Goal: Book appointment/travel/reservation

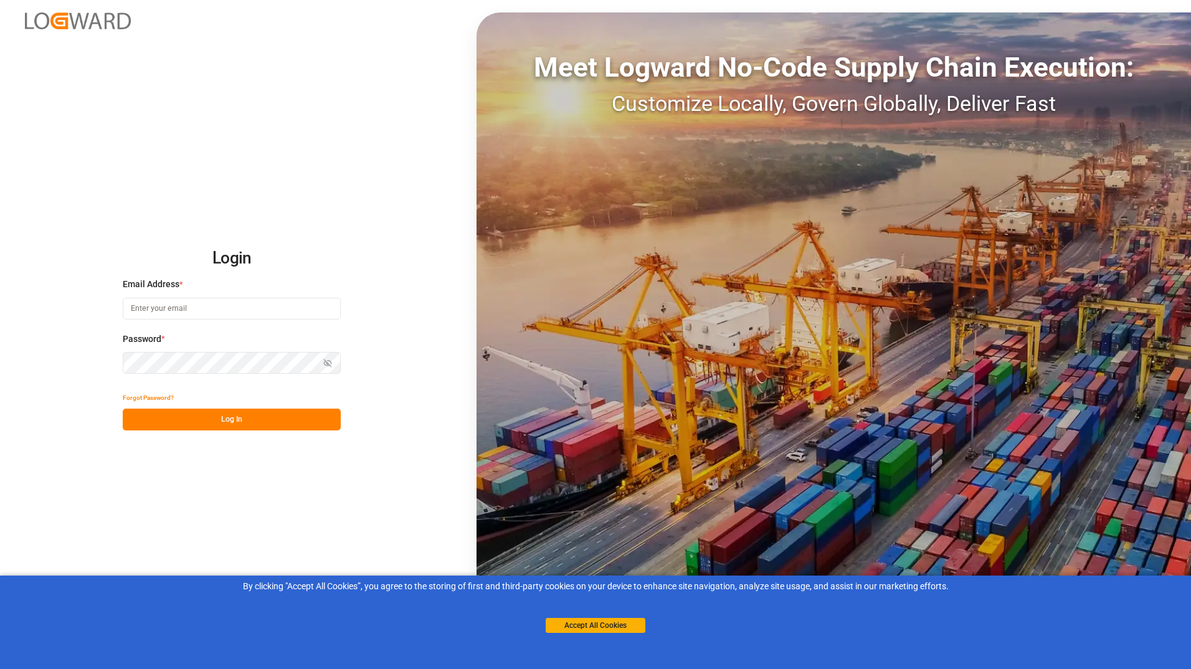
click at [194, 313] on input at bounding box center [232, 309] width 218 height 22
type input "[PERSON_NAME][EMAIL_ADDRESS][DOMAIN_NAME]"
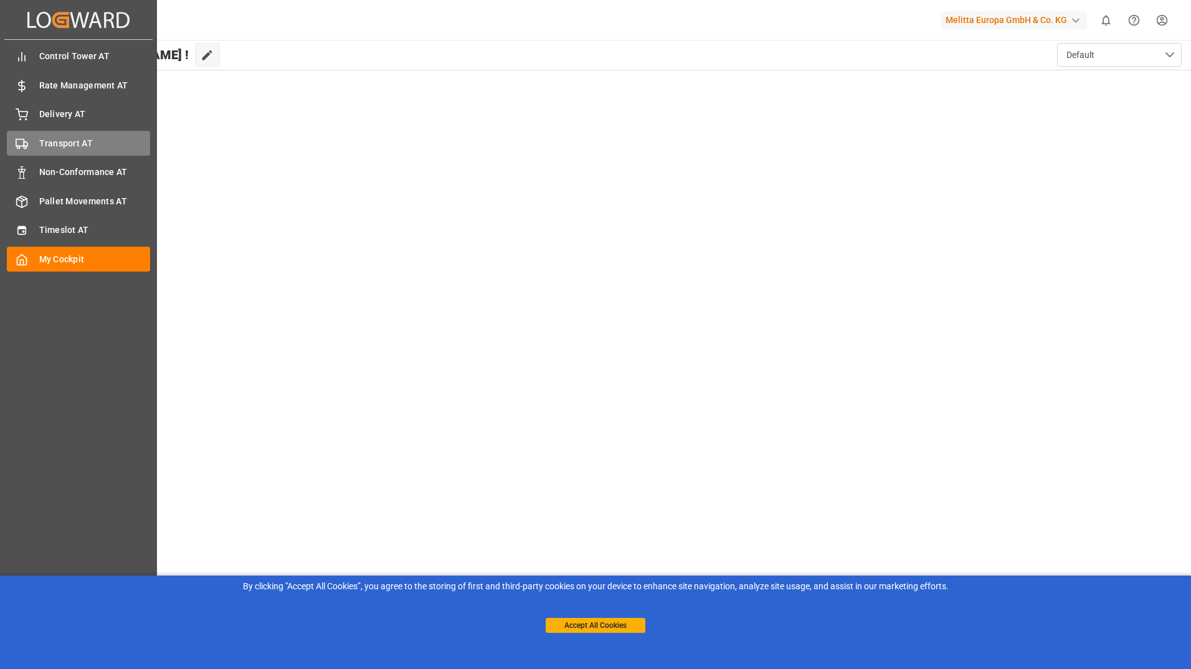
click at [66, 141] on span "Transport AT" at bounding box center [94, 143] width 111 height 13
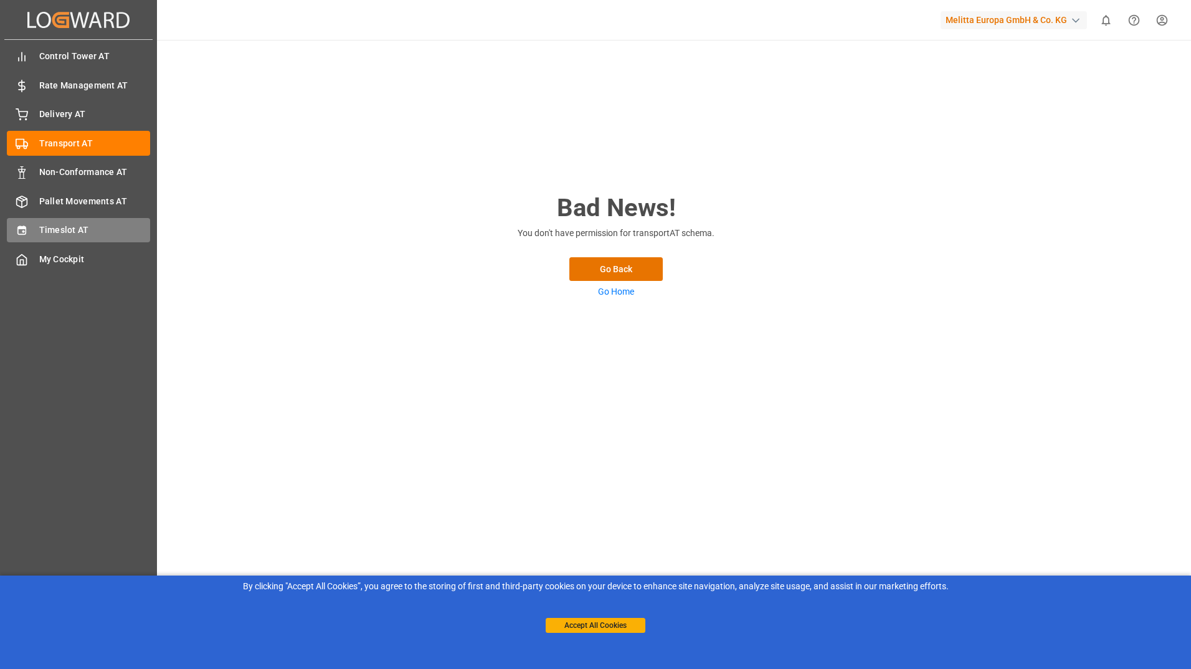
click at [82, 232] on span "Timeslot AT" at bounding box center [94, 230] width 111 height 13
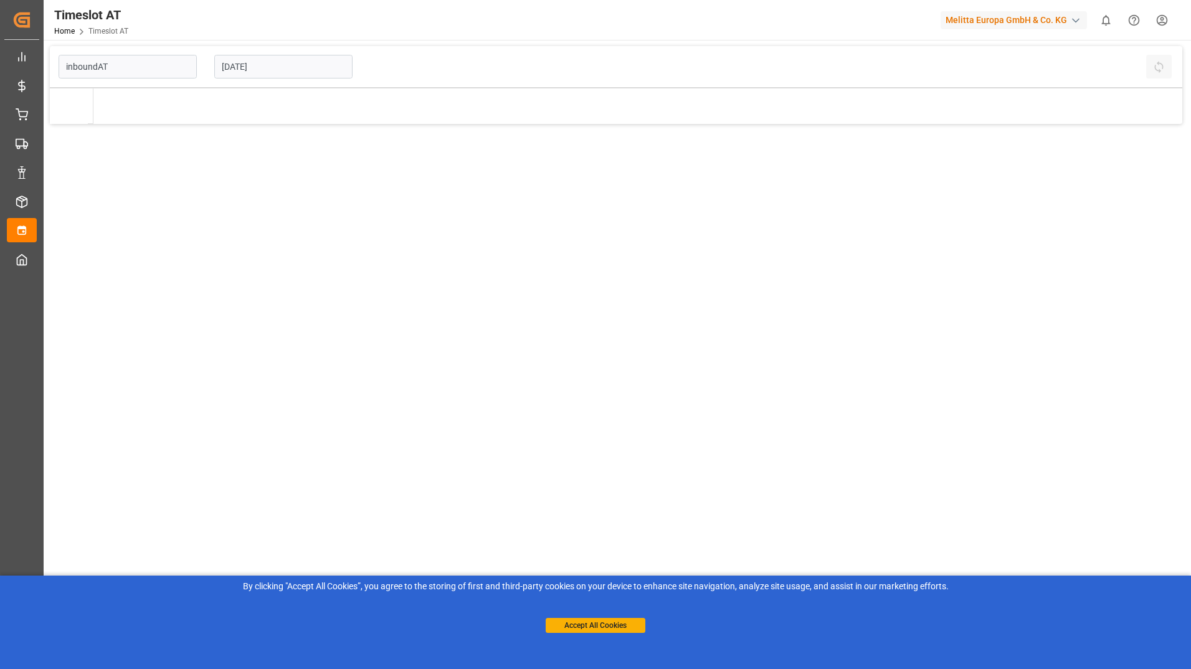
type input "Inbound AT"
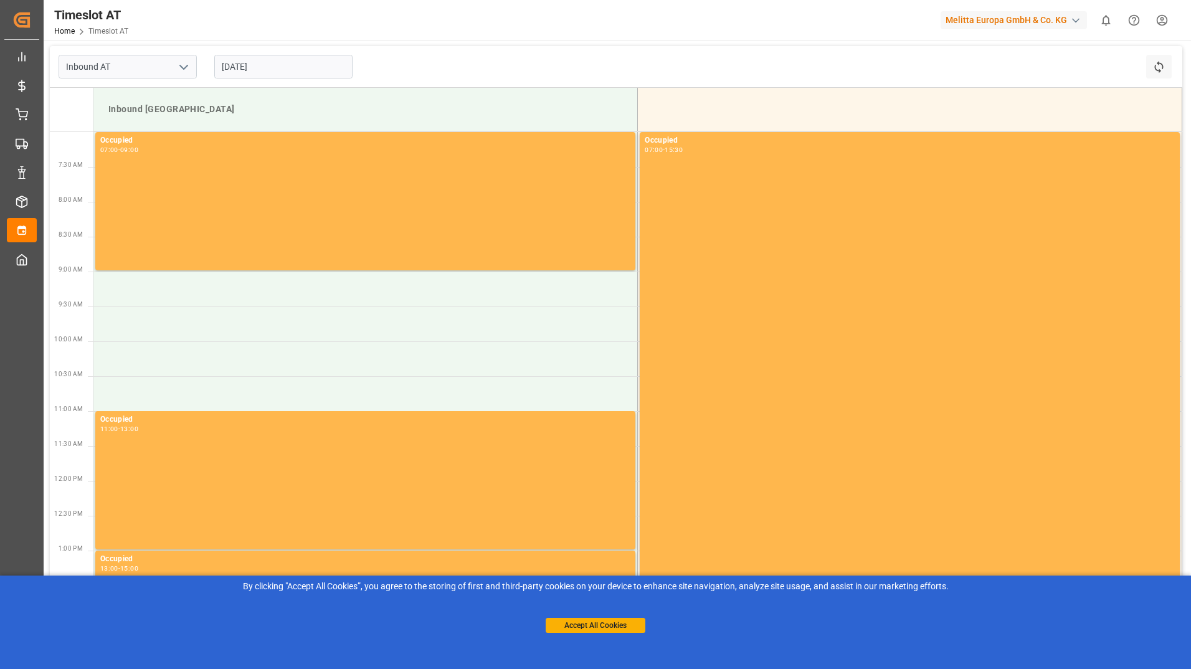
click at [1074, 19] on div "button" at bounding box center [1075, 20] width 12 height 12
click at [144, 301] on html "Created by potrace 1.15, written by [PERSON_NAME] [DATE]-[DATE] Created by potr…" at bounding box center [595, 334] width 1191 height 669
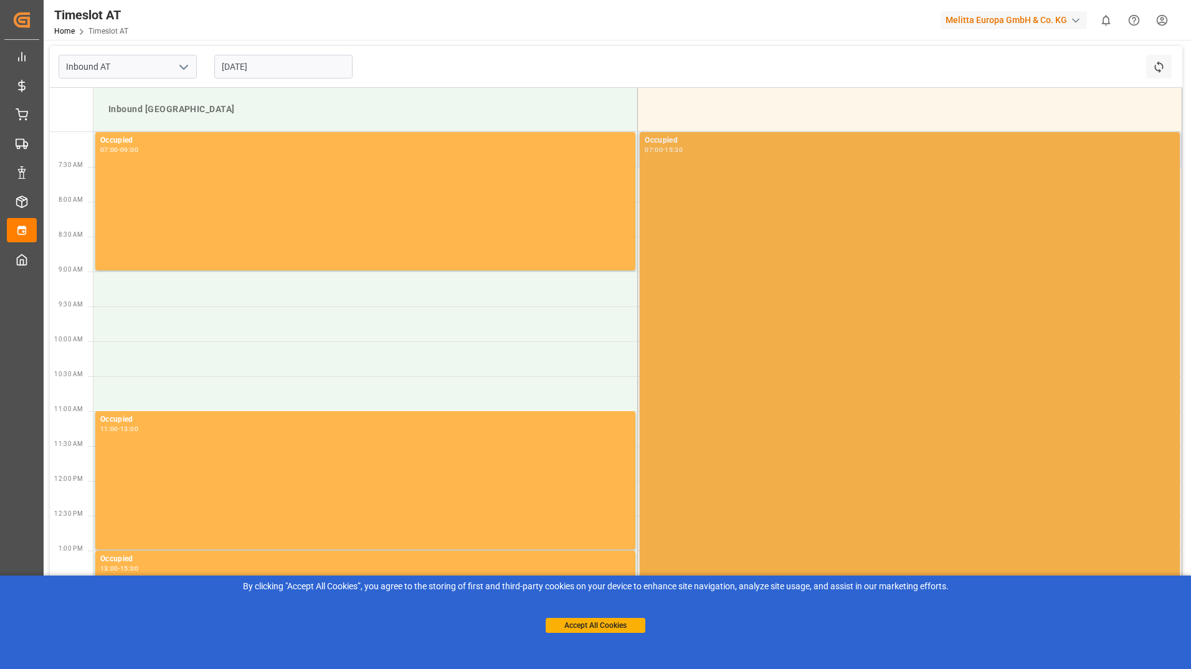
click at [746, 204] on div "Occupied 07:00 - 15:30" at bounding box center [910, 428] width 530 height 587
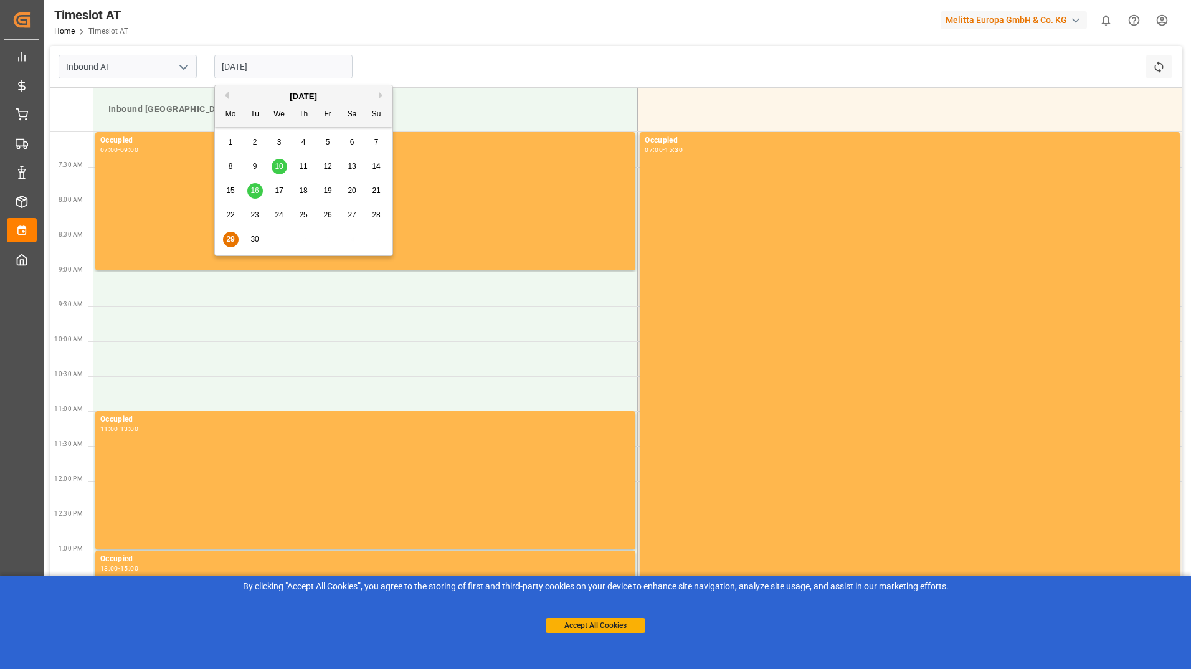
click at [273, 73] on input "[DATE]" at bounding box center [283, 67] width 138 height 24
click at [259, 239] on div "30" at bounding box center [255, 239] width 16 height 15
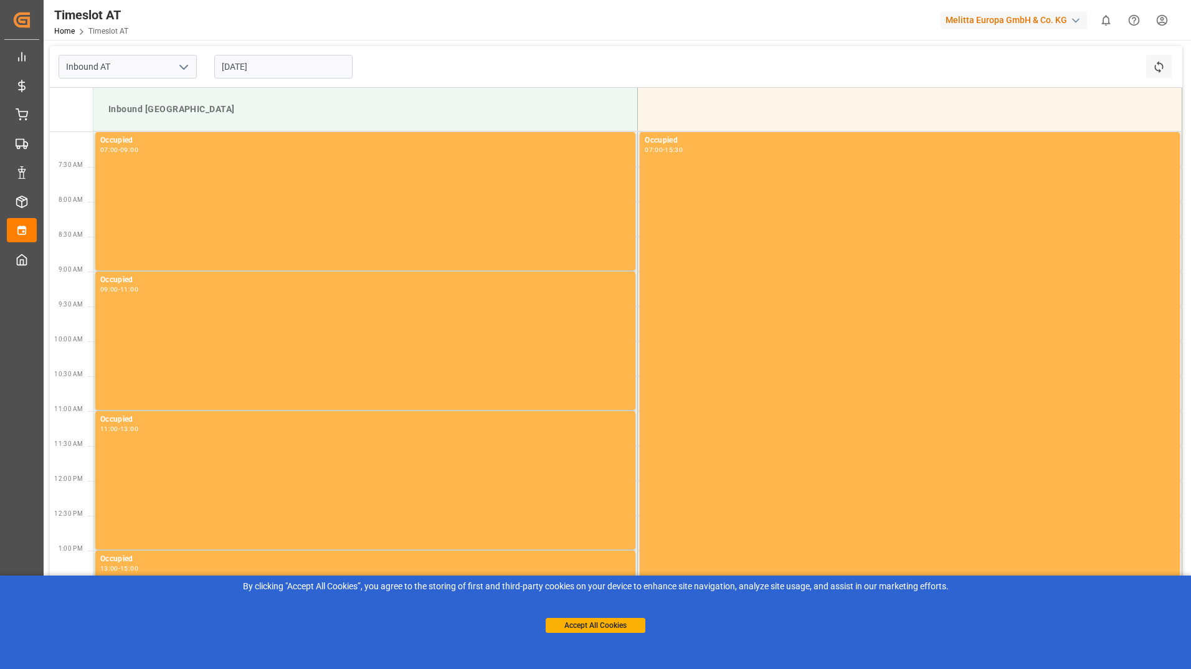
click at [282, 74] on input "[DATE]" at bounding box center [283, 67] width 138 height 24
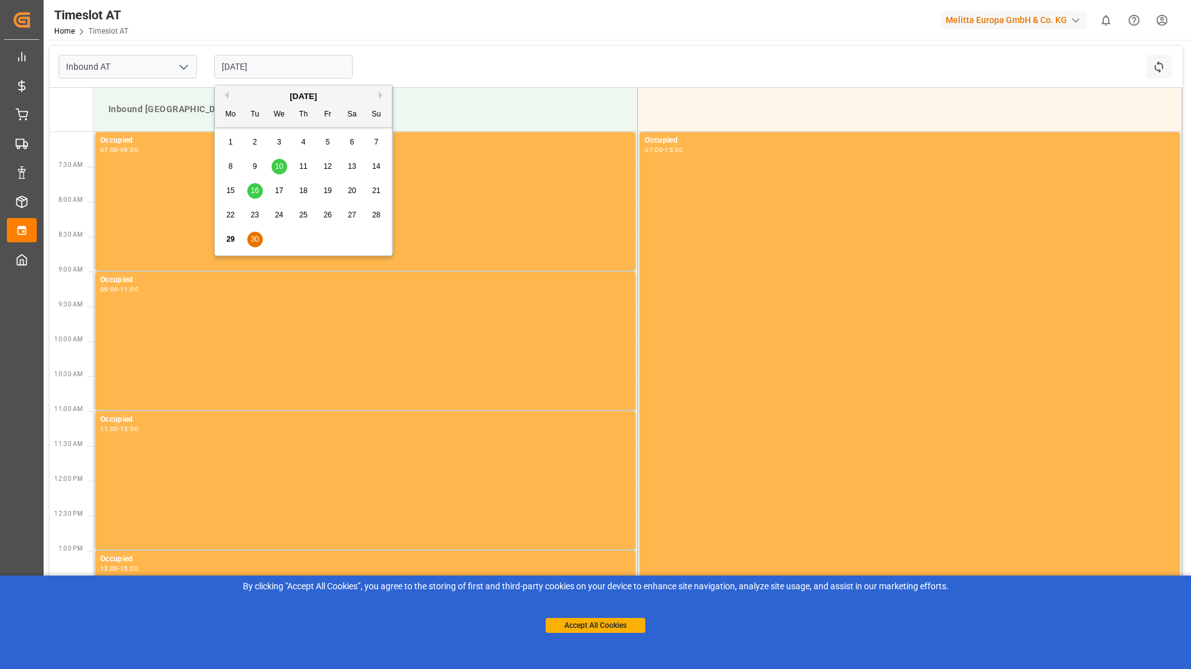
click at [381, 98] on button "Next Month" at bounding box center [382, 95] width 7 height 7
click at [279, 141] on span "1" at bounding box center [279, 142] width 4 height 9
type input "[DATE]"
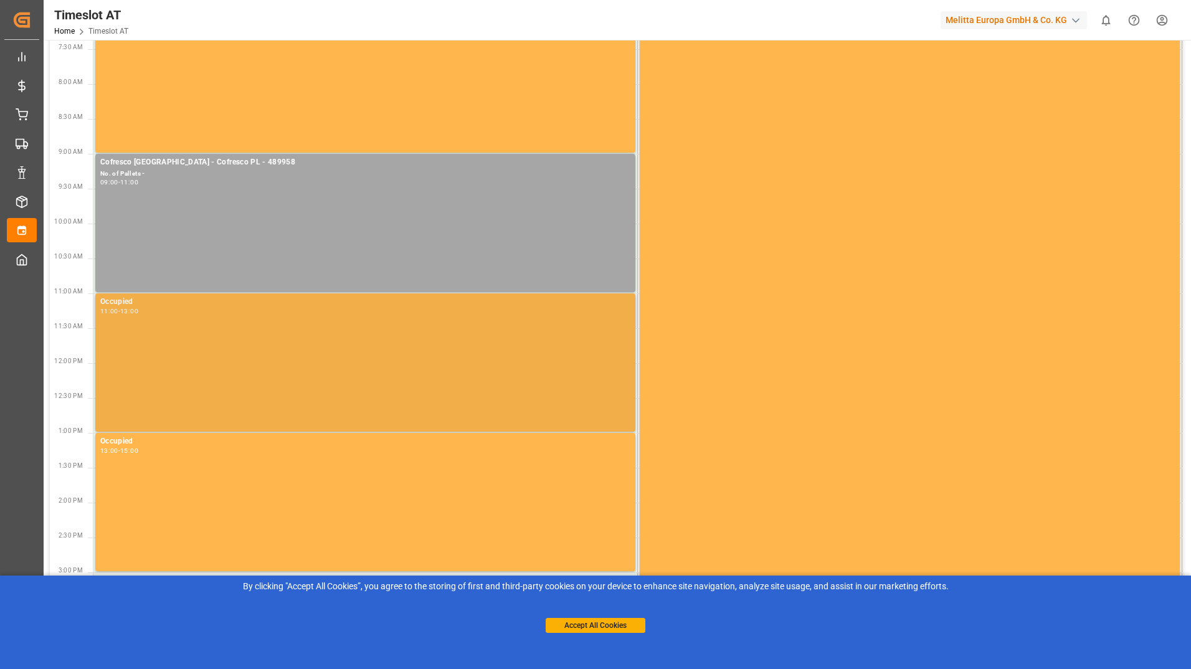
scroll to position [204, 0]
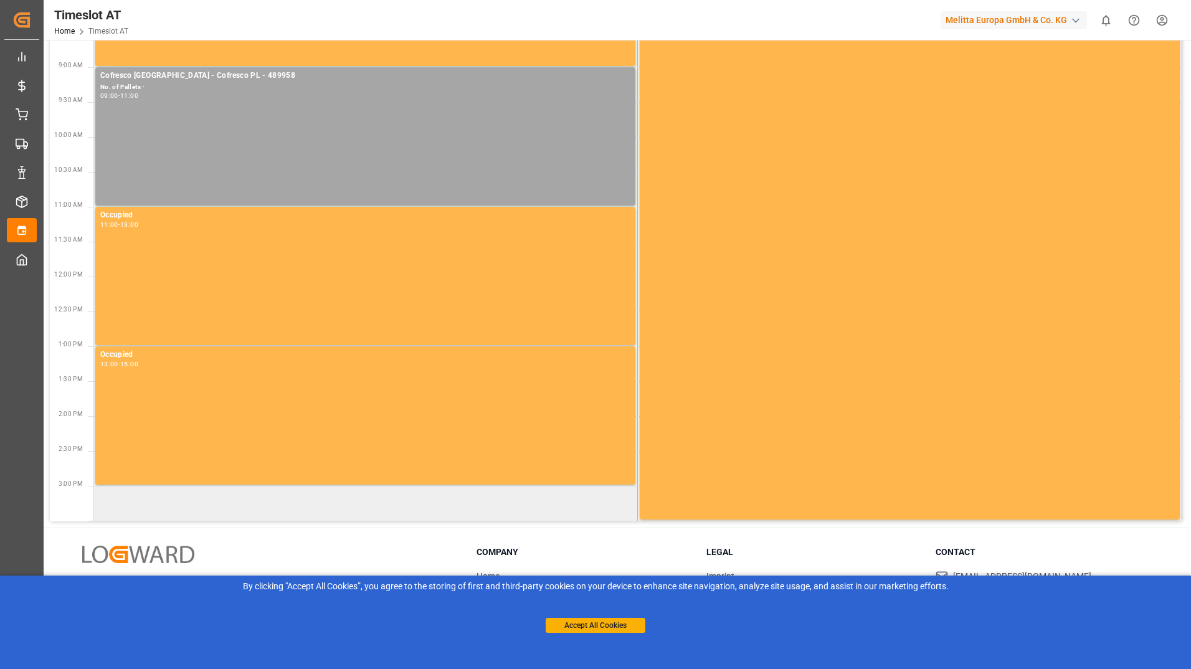
click at [149, 508] on td at bounding box center [365, 503] width 544 height 35
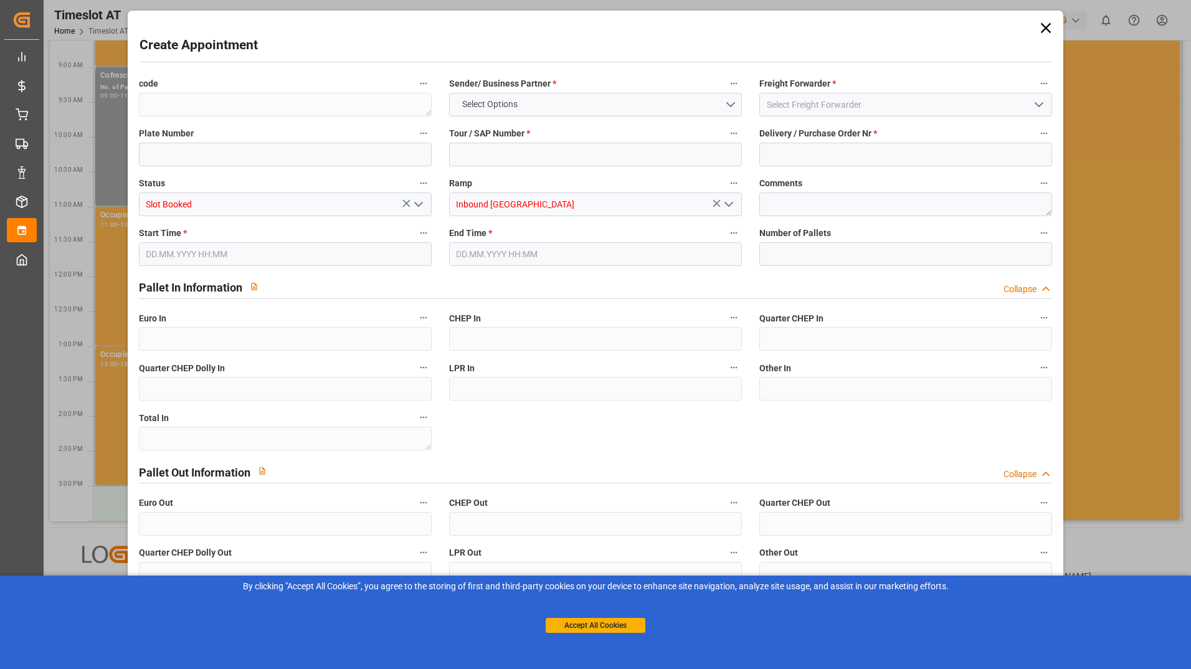
type input "0"
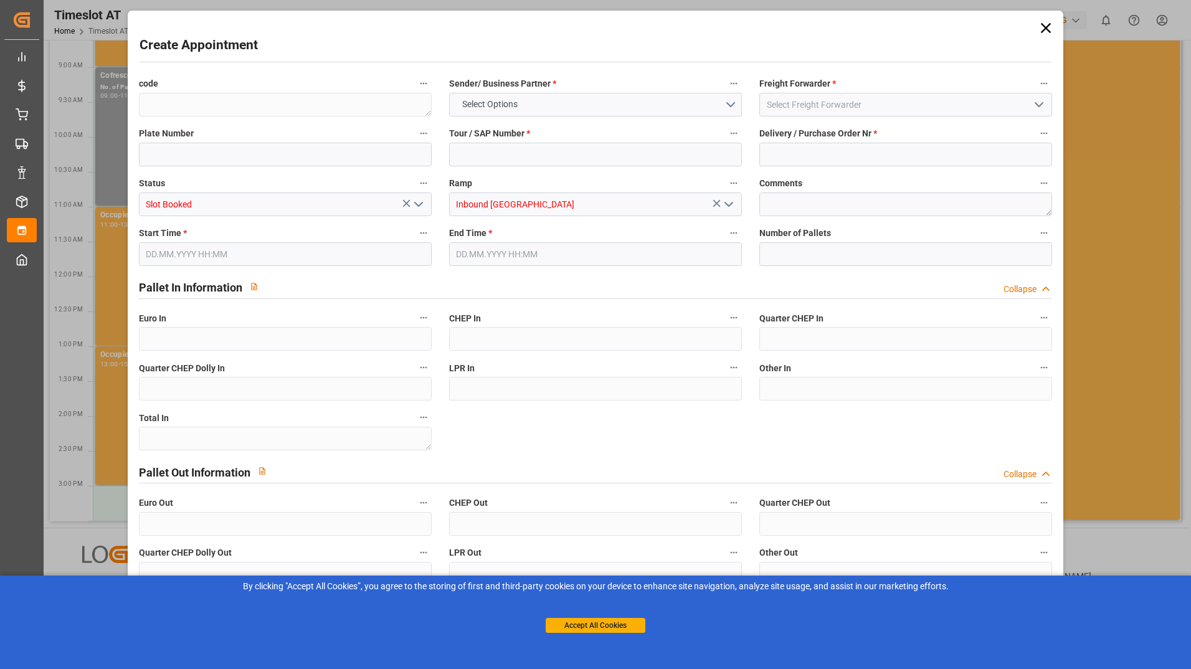
type input "0"
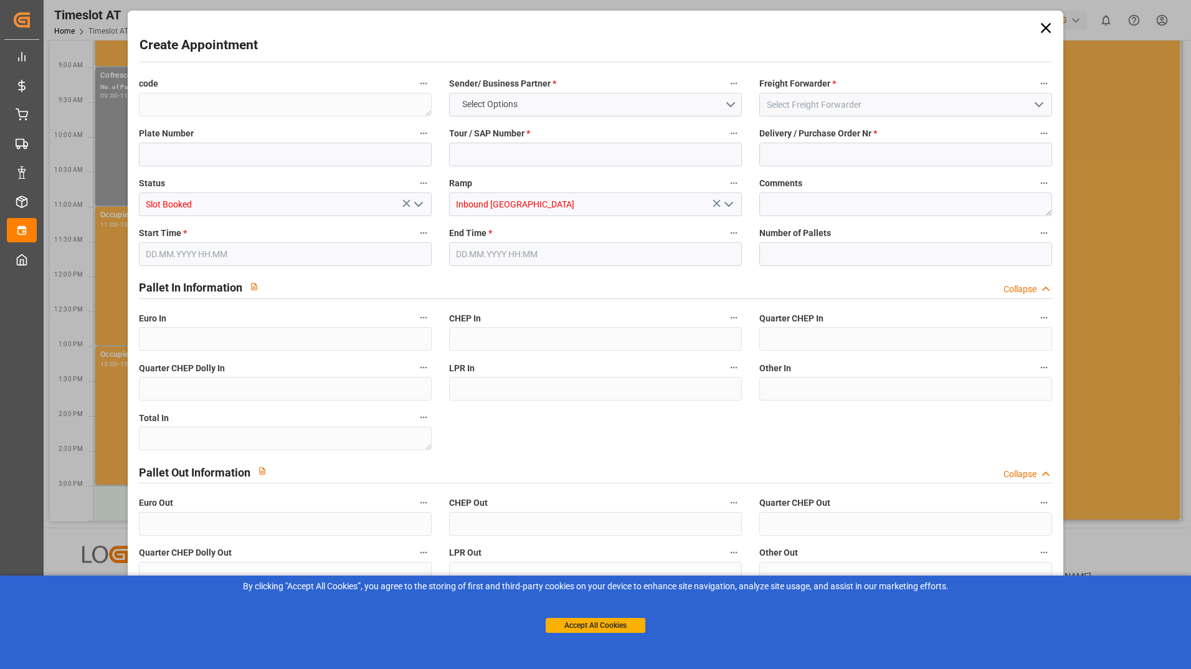
type input "0"
type input "[DATE] 15:00"
type input "[DATE] 17:00"
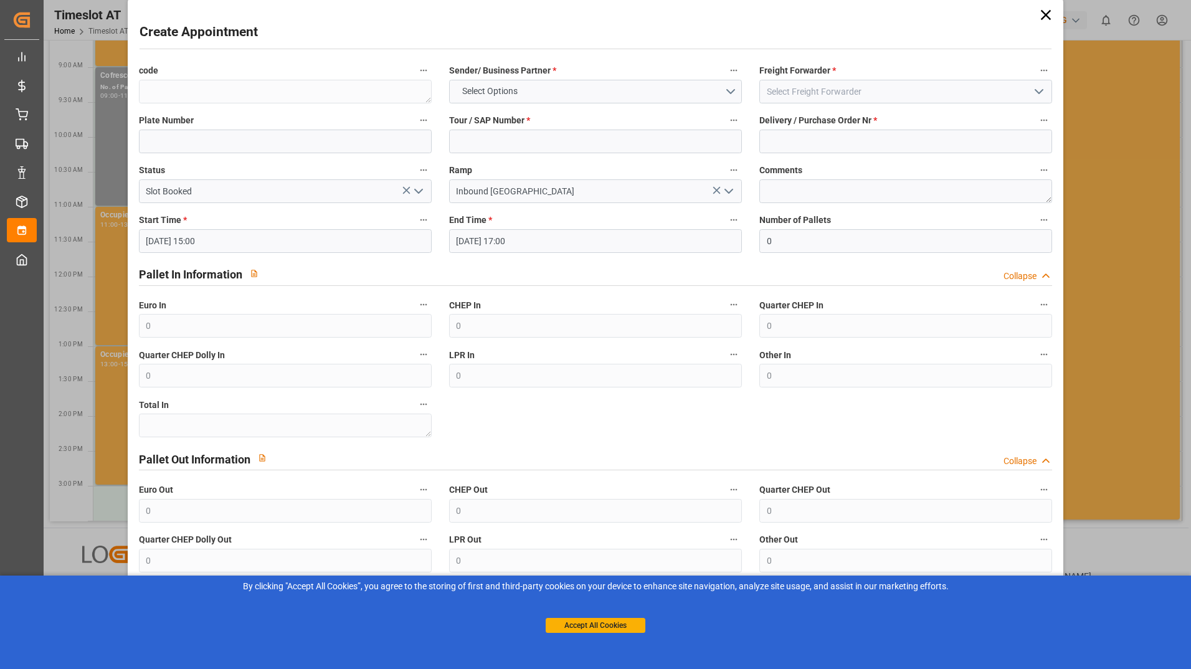
scroll to position [0, 0]
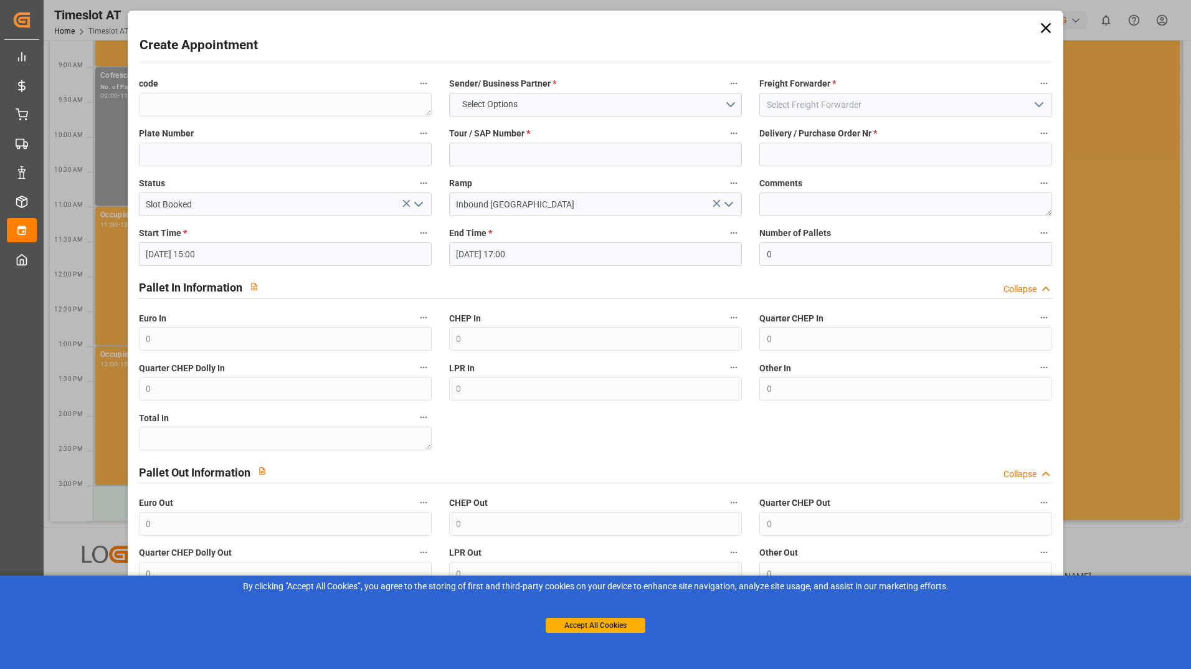
click at [1045, 28] on icon at bounding box center [1045, 27] width 17 height 17
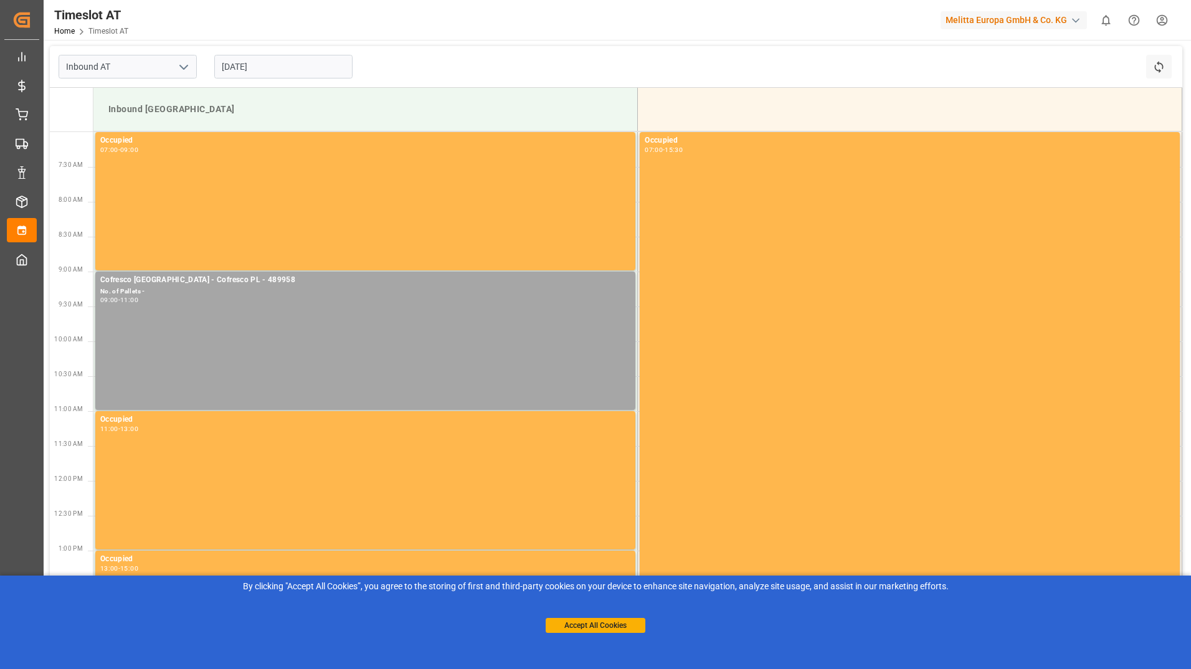
click at [313, 68] on input "[DATE]" at bounding box center [283, 67] width 138 height 24
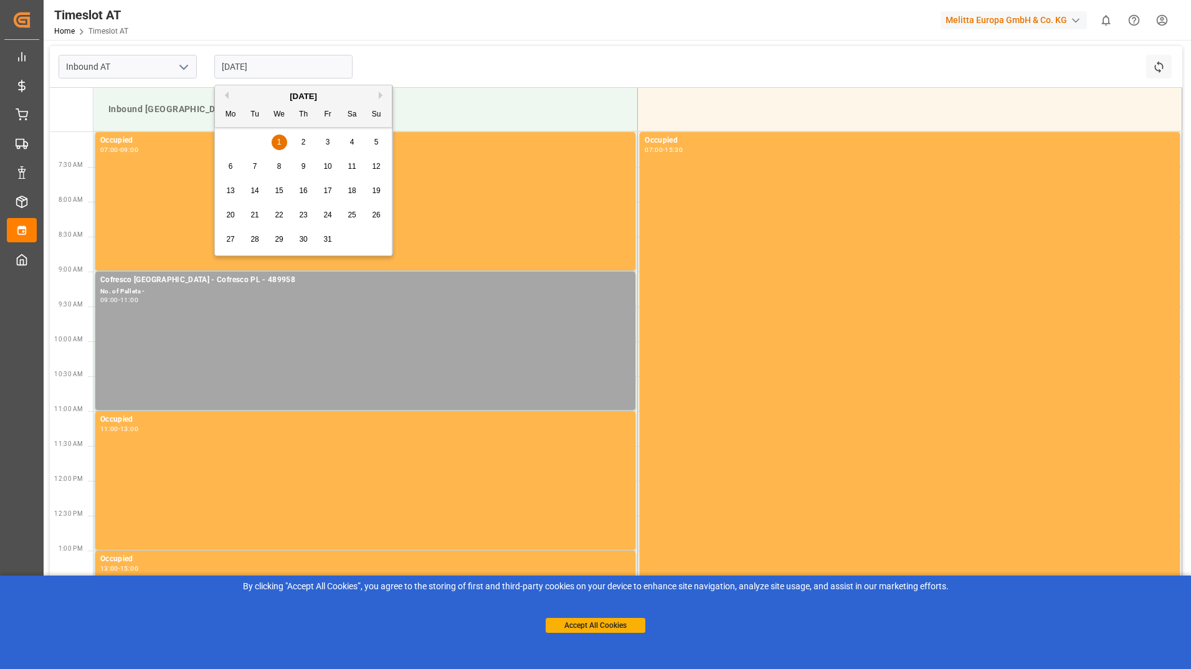
click at [294, 137] on div "29 30 1 2 3 4 5" at bounding box center [304, 142] width 170 height 24
click at [298, 141] on div "2" at bounding box center [304, 142] width 16 height 15
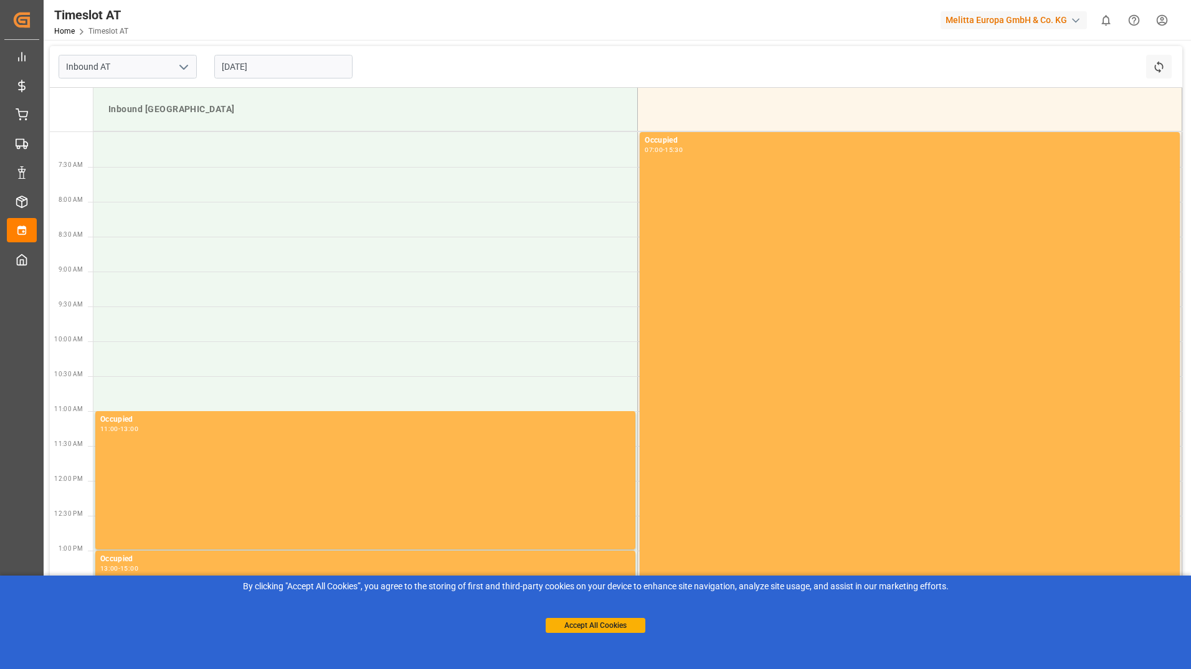
click at [281, 56] on input "[DATE]" at bounding box center [283, 67] width 138 height 24
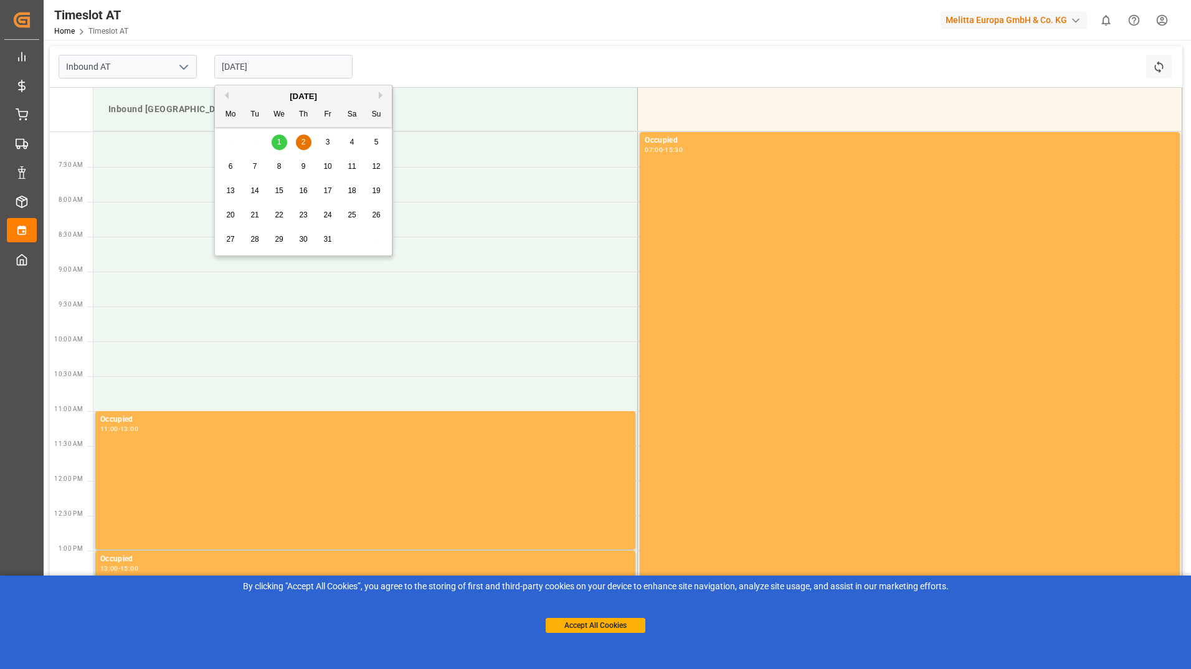
click at [330, 140] on div "3" at bounding box center [328, 142] width 16 height 15
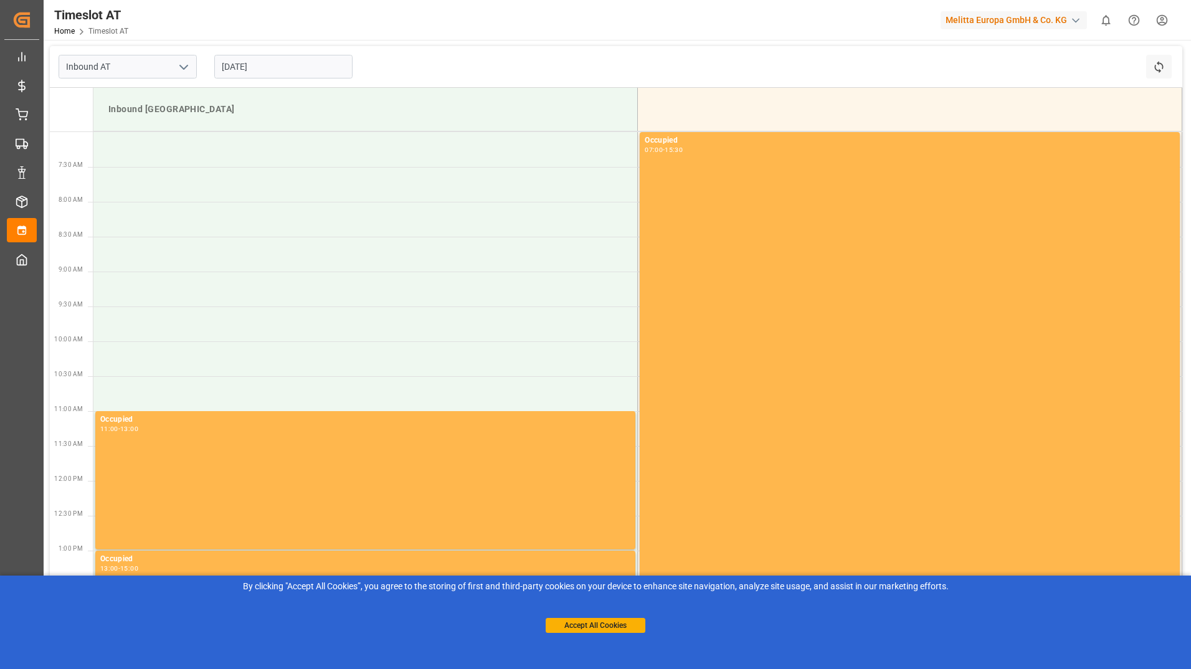
click at [280, 71] on input "[DATE]" at bounding box center [283, 67] width 138 height 24
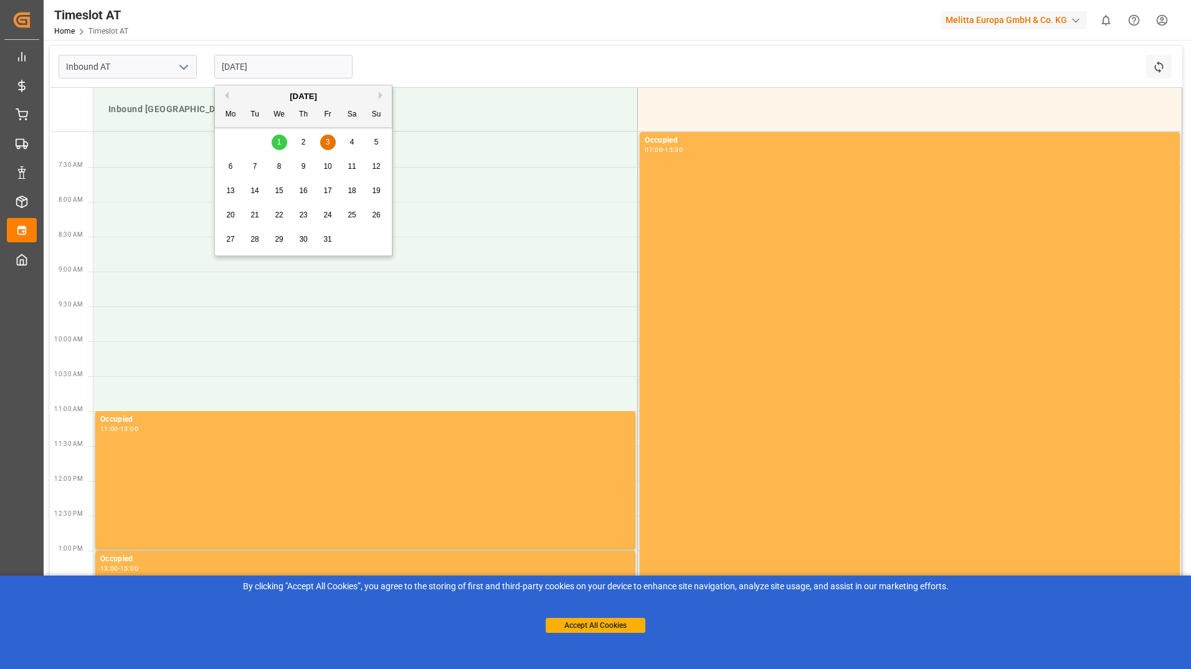
click at [311, 145] on div "2" at bounding box center [304, 142] width 16 height 15
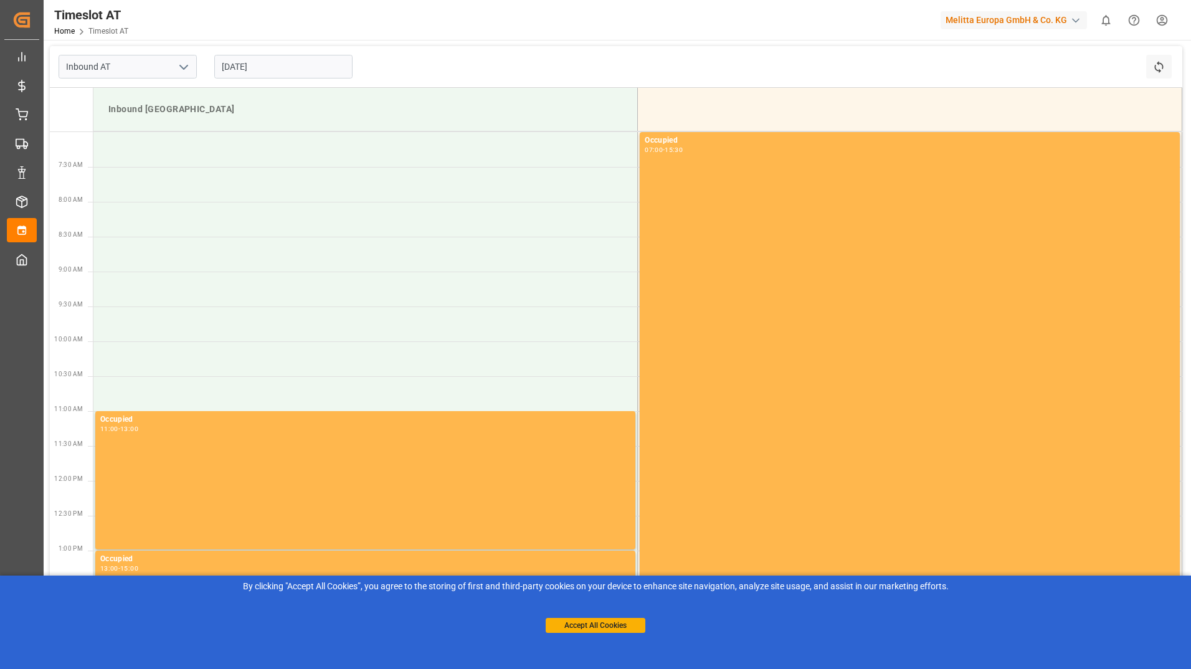
click at [268, 68] on input "[DATE]" at bounding box center [283, 67] width 138 height 24
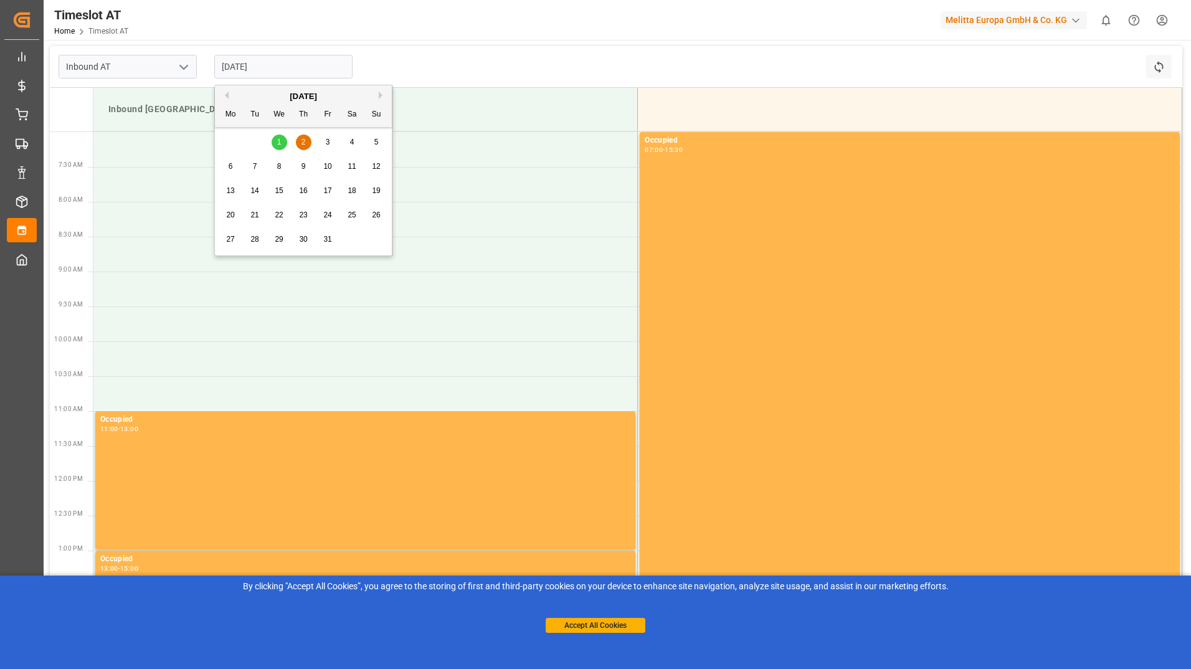
click at [331, 145] on div "3" at bounding box center [328, 142] width 16 height 15
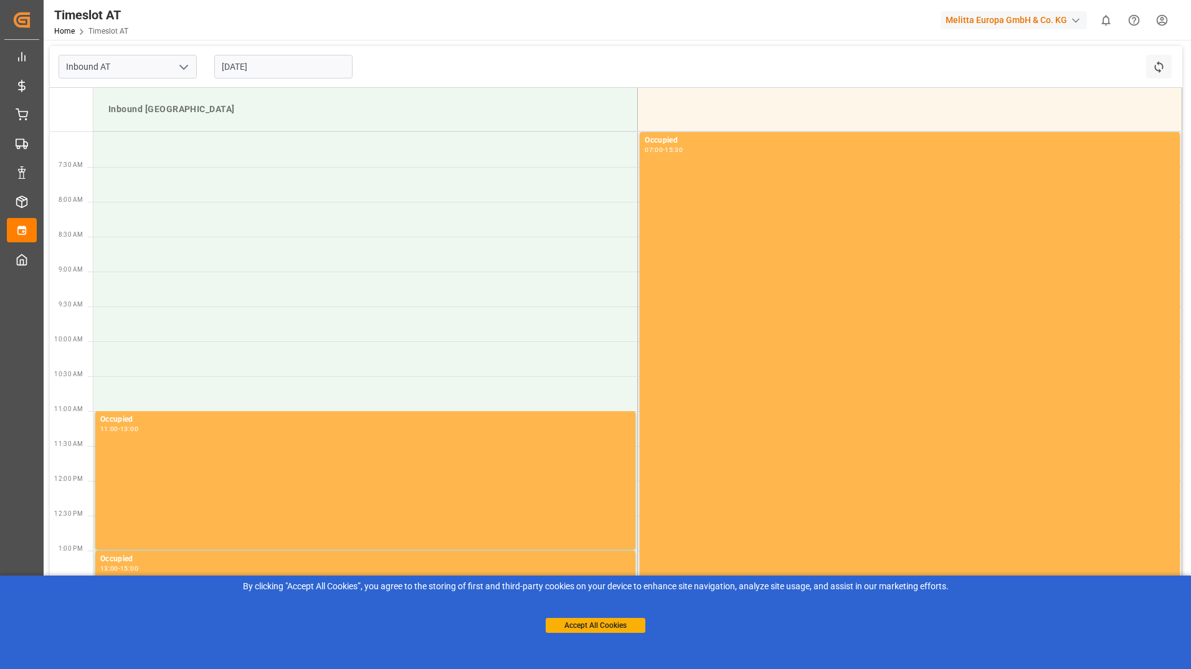
click at [239, 69] on input "[DATE]" at bounding box center [283, 67] width 138 height 24
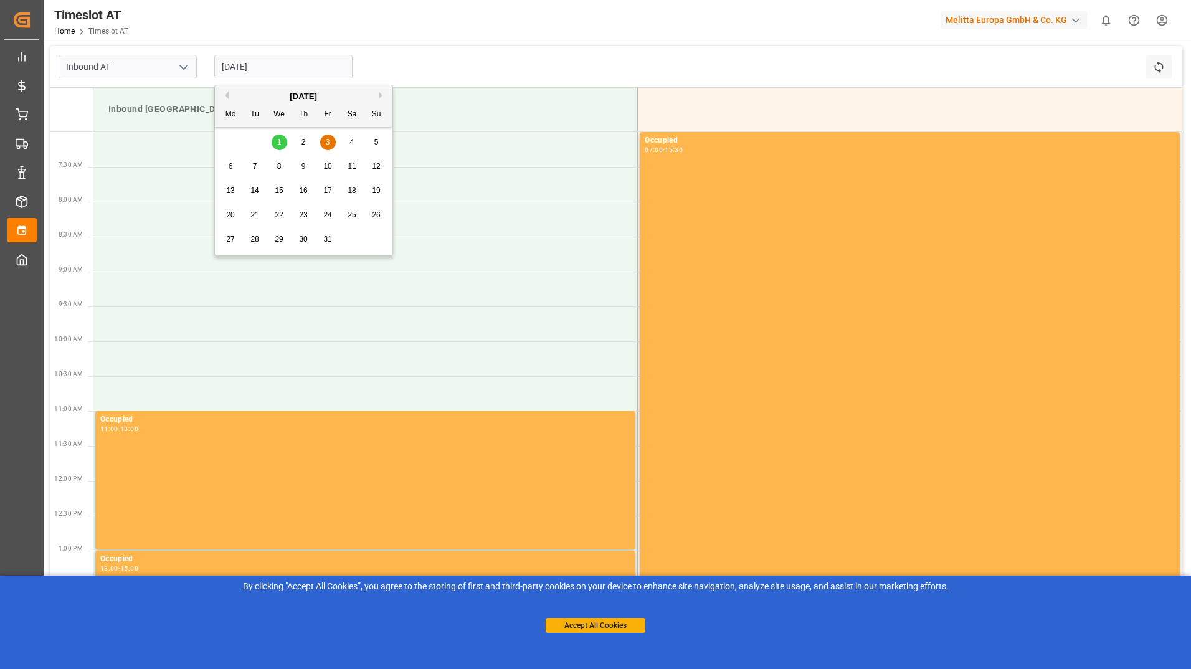
click at [227, 95] on button "Previous Month" at bounding box center [224, 95] width 7 height 7
click at [251, 240] on span "30" at bounding box center [254, 239] width 8 height 9
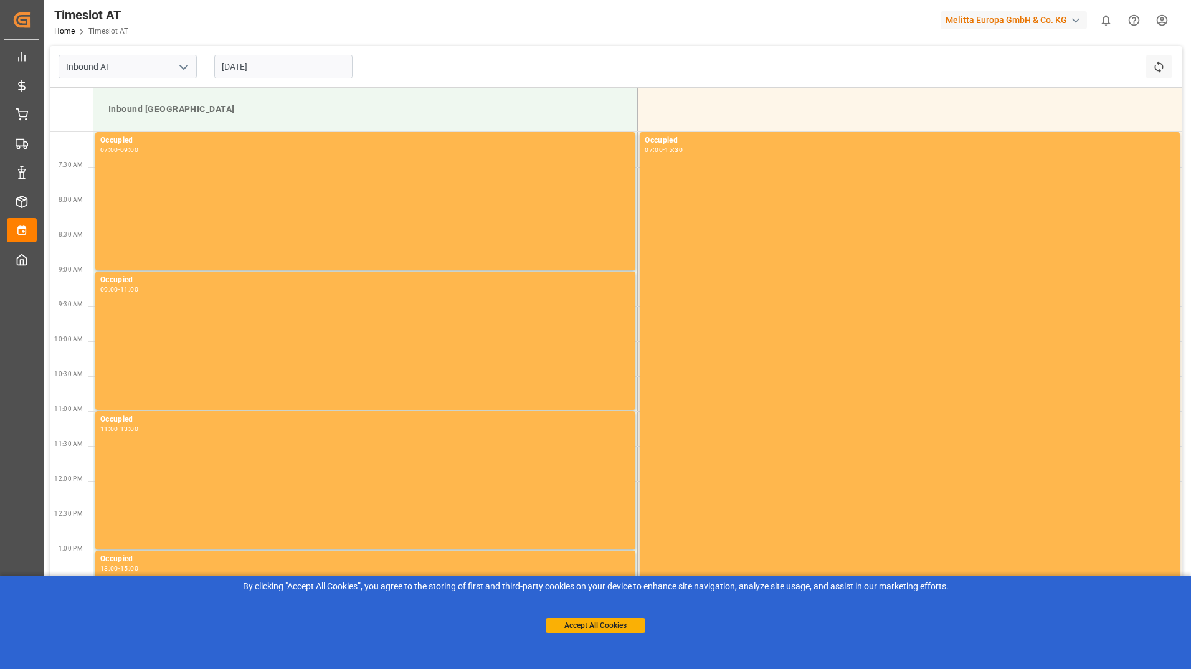
click at [291, 71] on input "[DATE]" at bounding box center [283, 67] width 138 height 24
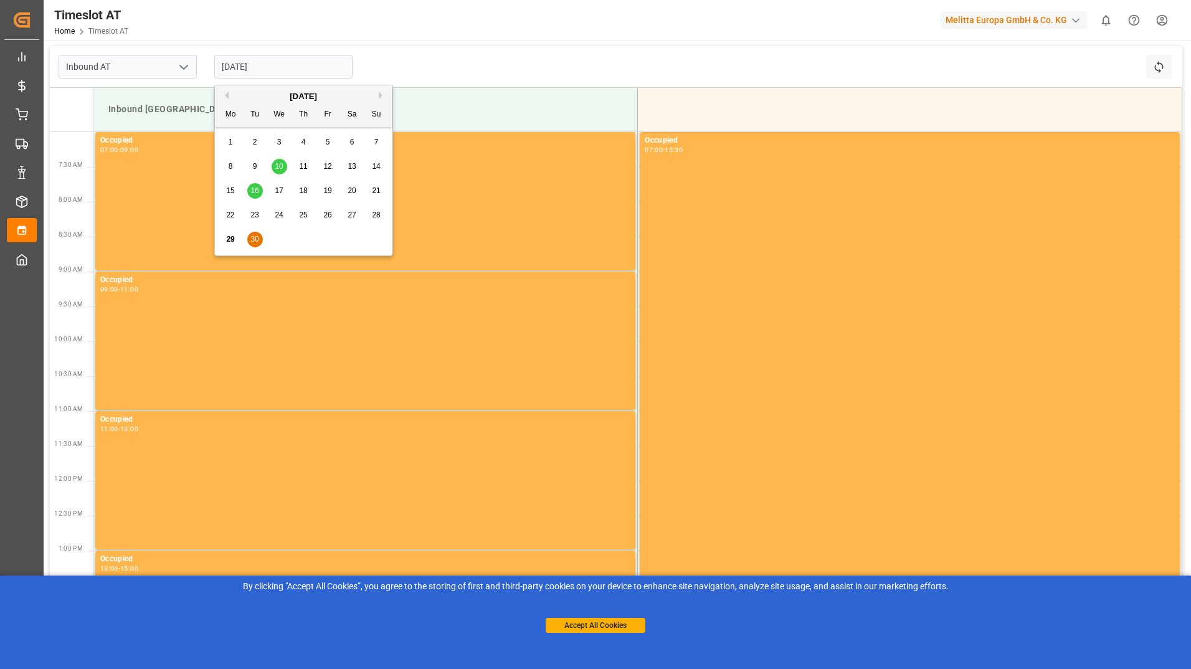
click at [279, 186] on span "17" at bounding box center [279, 190] width 8 height 9
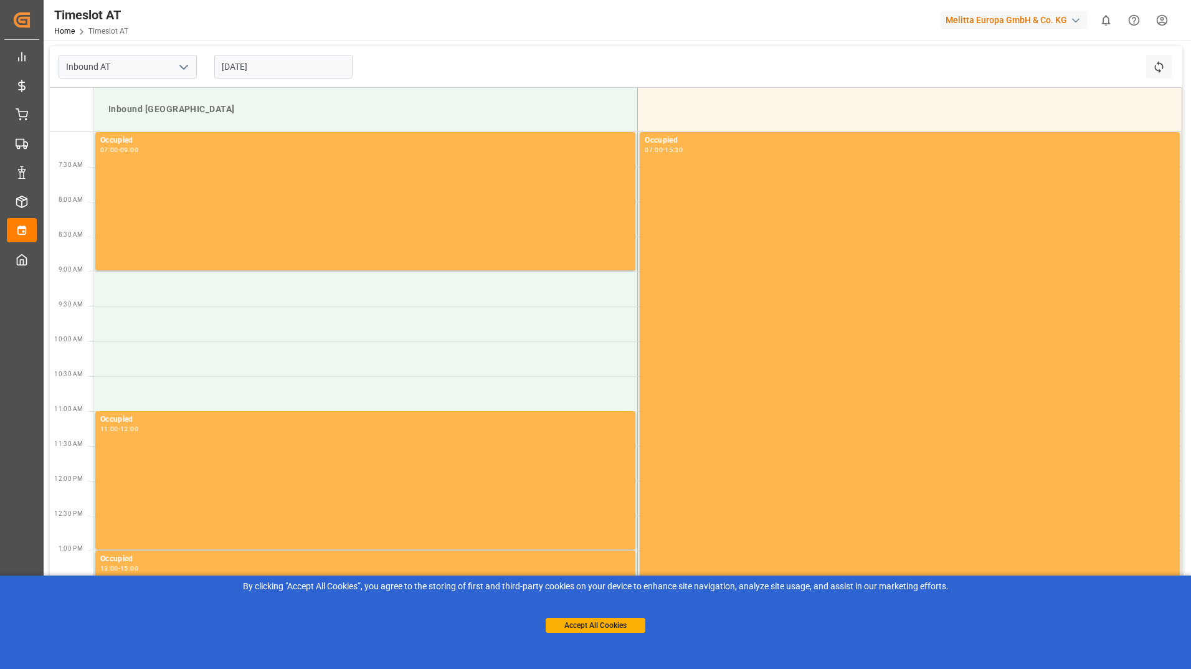
click at [280, 67] on input "[DATE]" at bounding box center [283, 67] width 138 height 24
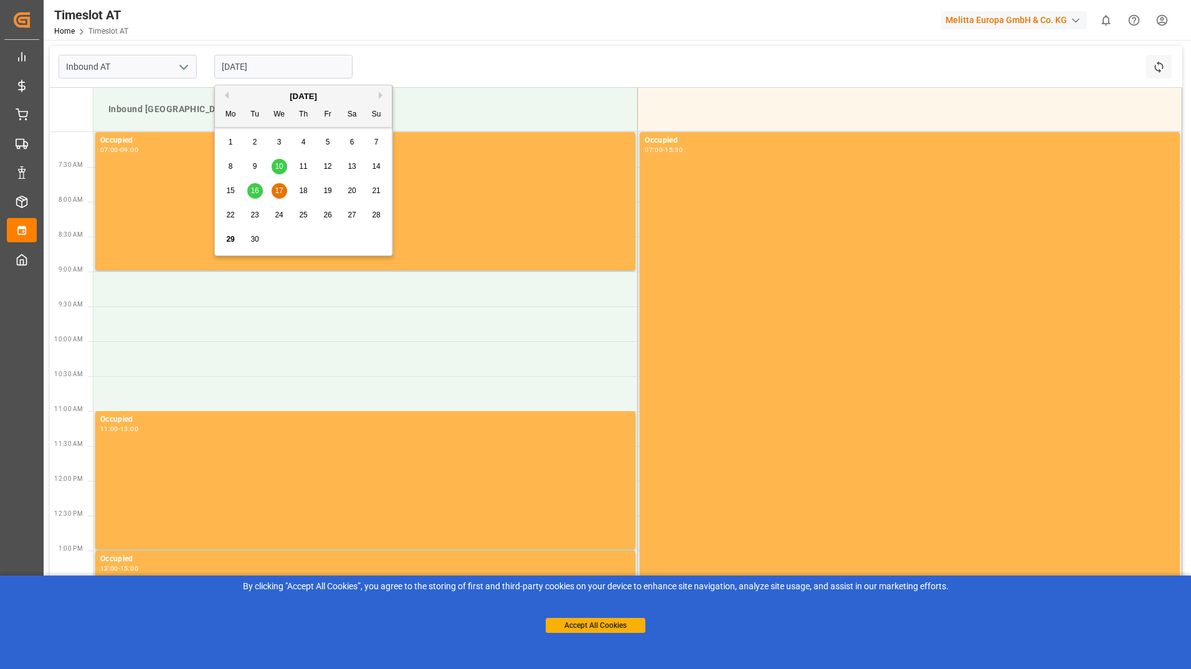
click at [381, 97] on button "Next Month" at bounding box center [382, 95] width 7 height 7
click at [285, 146] on div "1" at bounding box center [280, 142] width 16 height 15
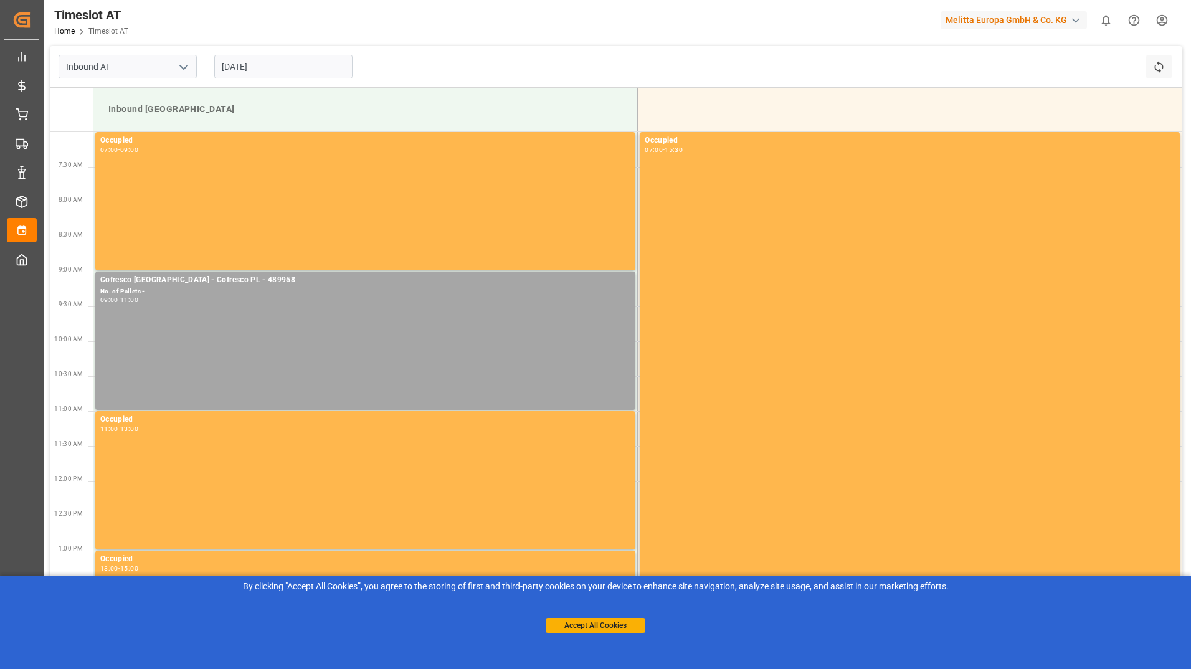
click at [311, 70] on input "[DATE]" at bounding box center [283, 67] width 138 height 24
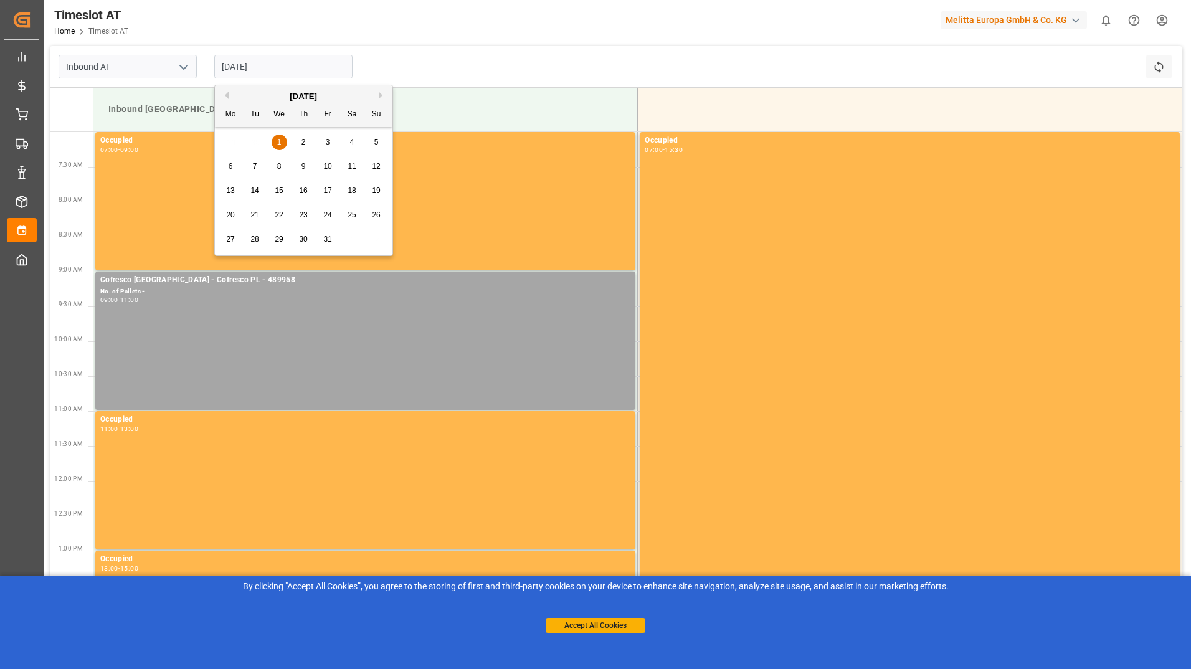
click at [303, 141] on span "2" at bounding box center [303, 142] width 4 height 9
type input "[DATE]"
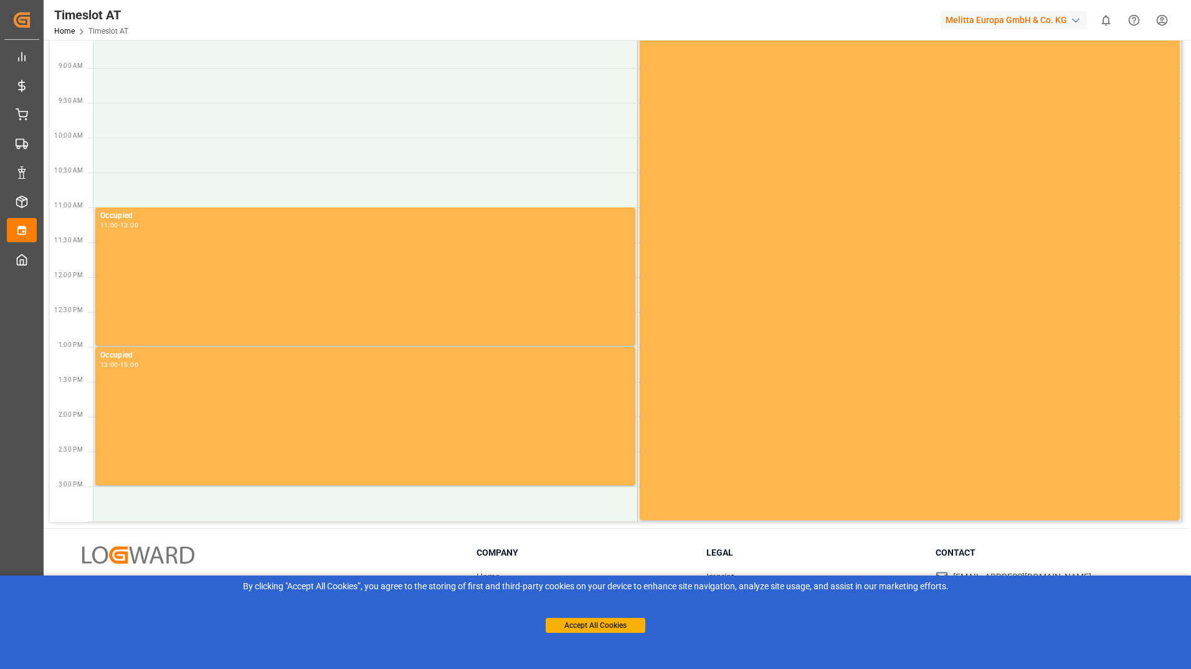
scroll to position [204, 0]
